Goal: Information Seeking & Learning: Check status

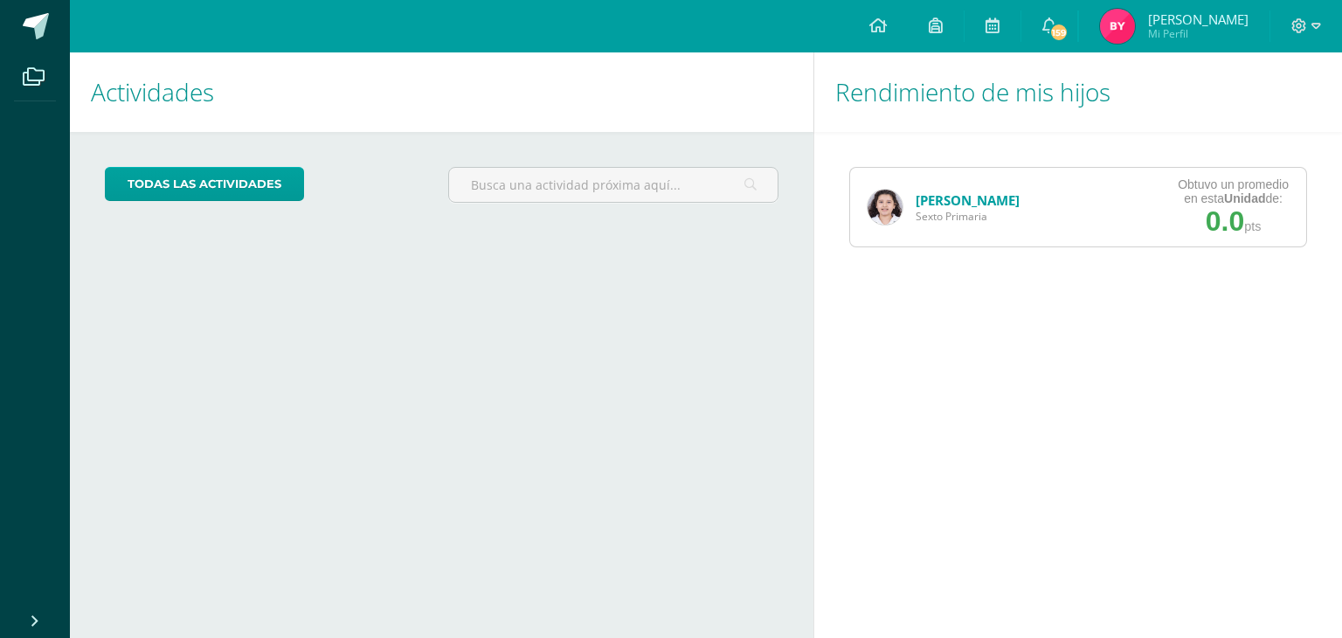
click at [956, 205] on link "[PERSON_NAME]" at bounding box center [967, 199] width 104 height 17
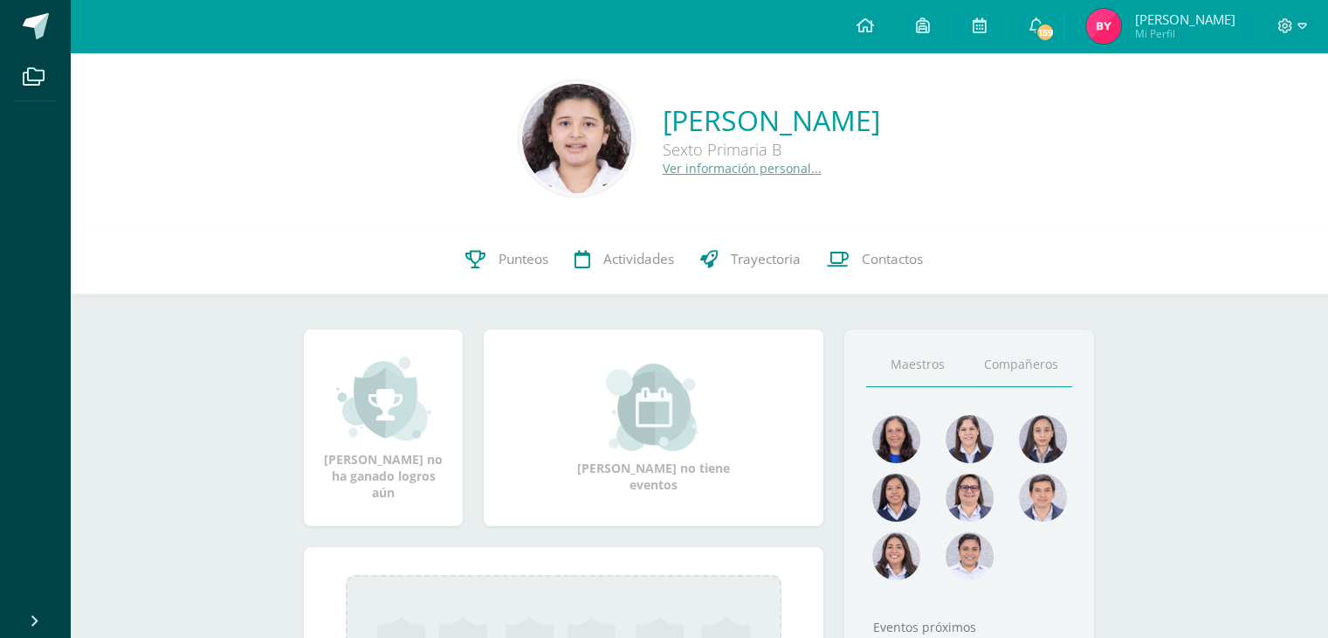
click at [1011, 366] on link "Compañeros" at bounding box center [1020, 364] width 103 height 45
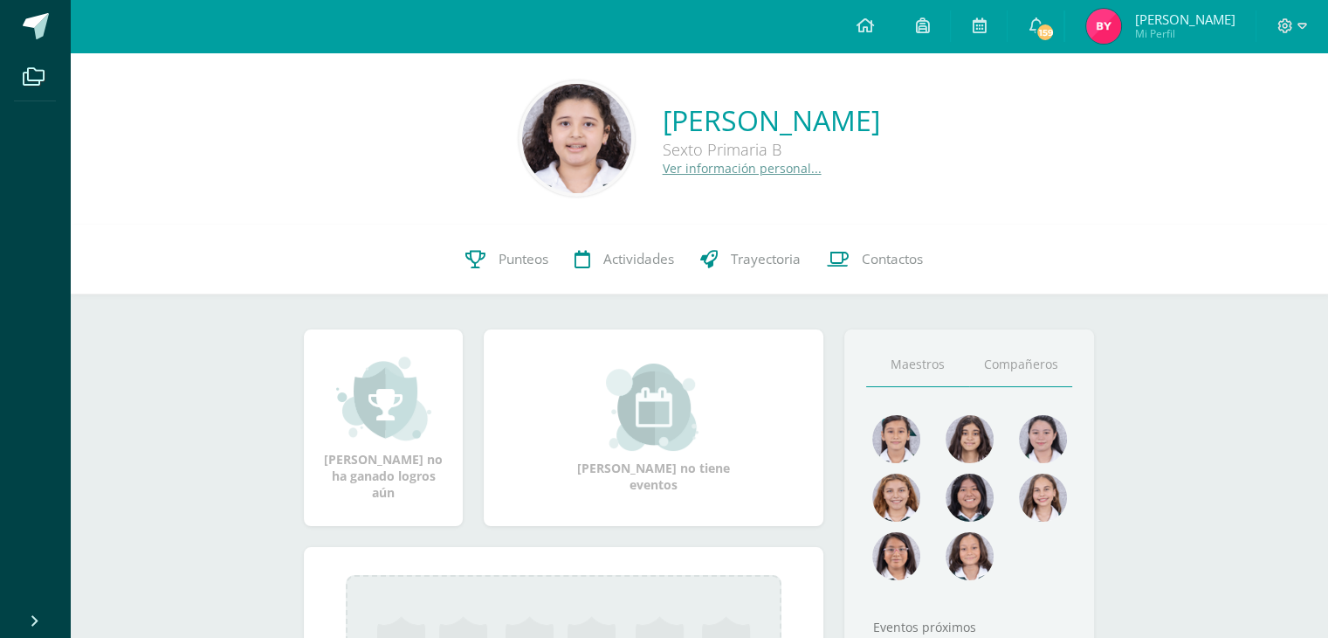
click at [955, 368] on link "Maestros" at bounding box center [917, 364] width 103 height 45
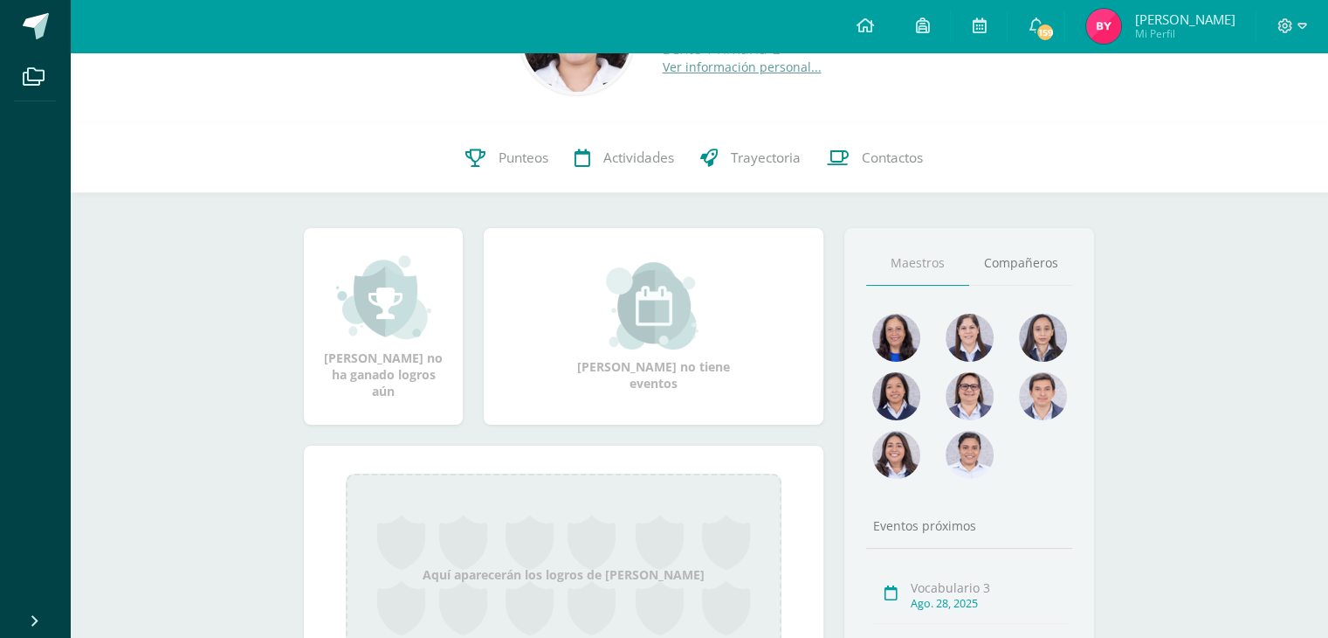
scroll to position [85, 0]
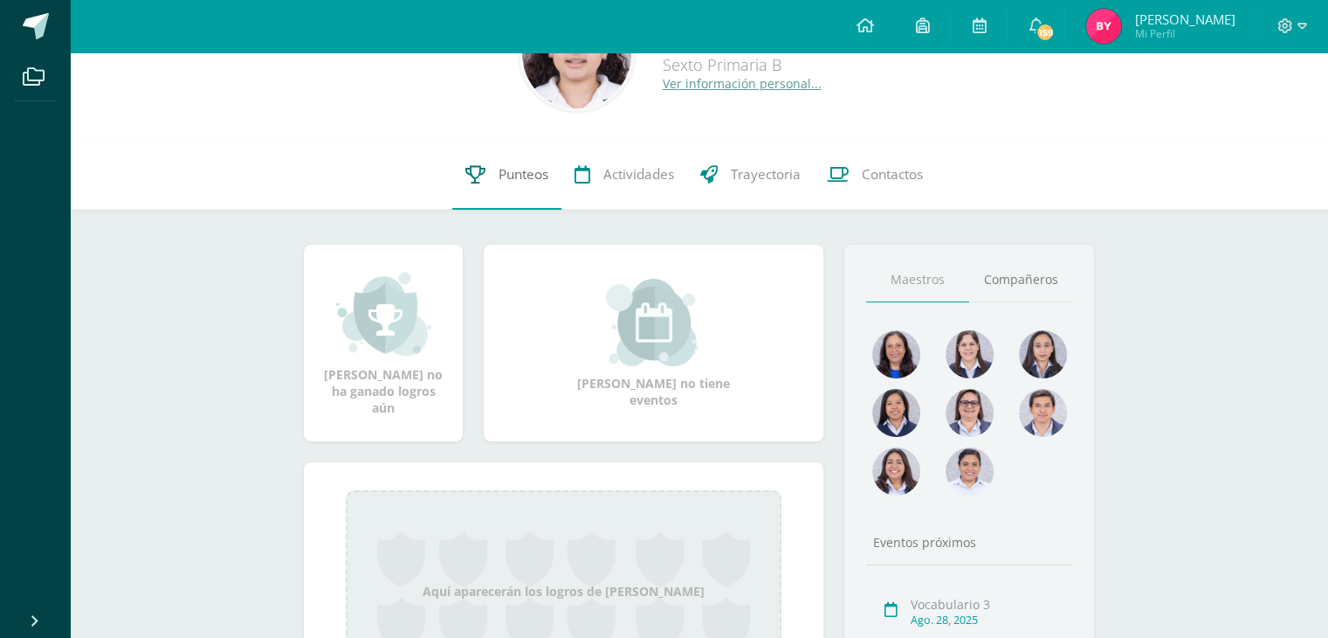
click at [499, 167] on span "Punteos" at bounding box center [524, 174] width 50 height 18
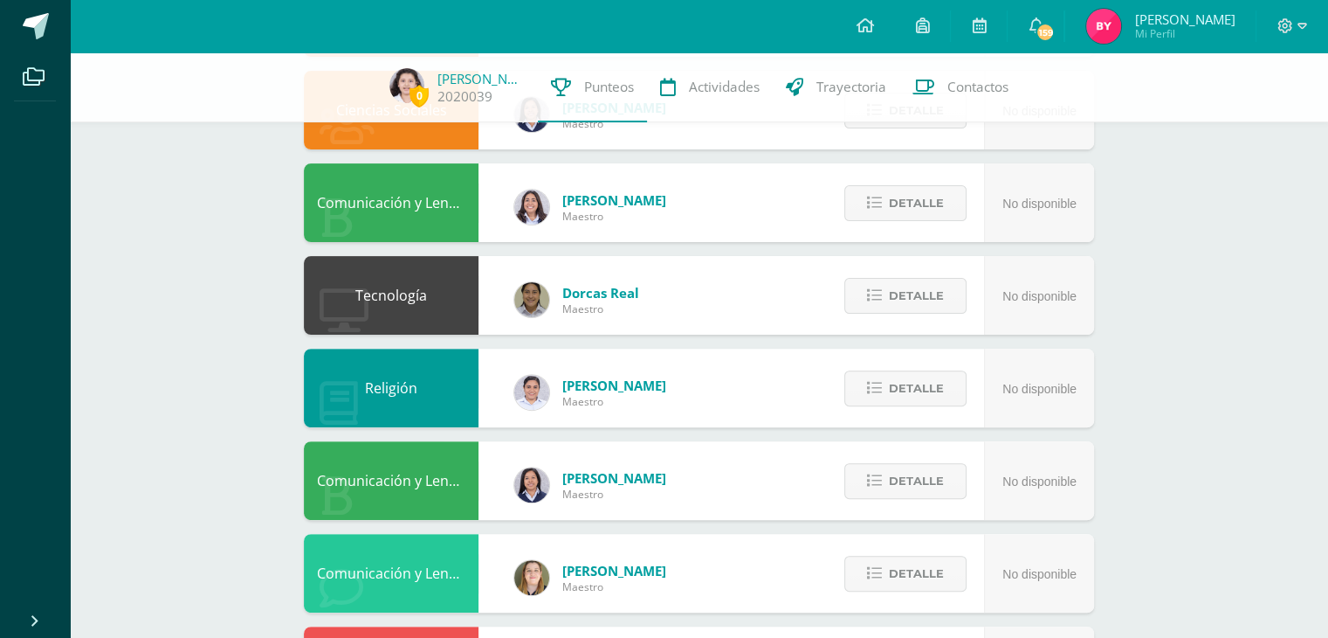
scroll to position [475, 0]
